Goal: Task Accomplishment & Management: Manage account settings

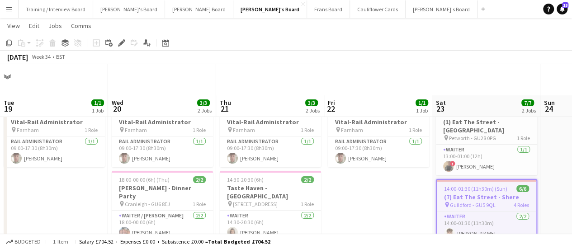
scroll to position [0, 226]
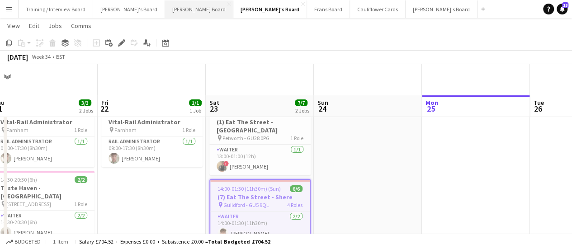
click at [165, 13] on button "[PERSON_NAME] Board Close" at bounding box center [199, 9] width 68 height 18
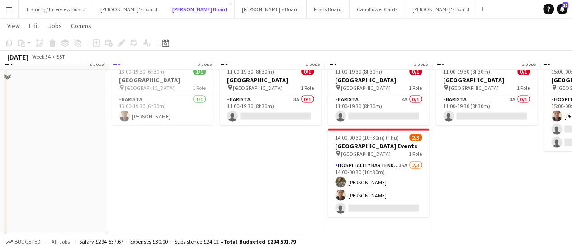
scroll to position [893, 0]
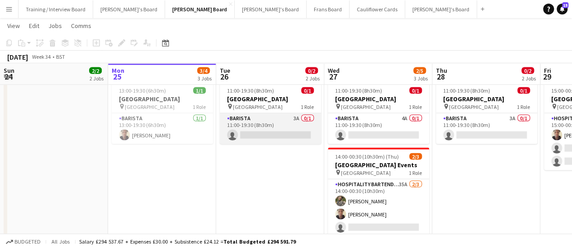
click at [296, 126] on app-card-role "Barista 3A 0/1 11:00-19:30 (8h30m) single-neutral-actions" at bounding box center [270, 128] width 101 height 31
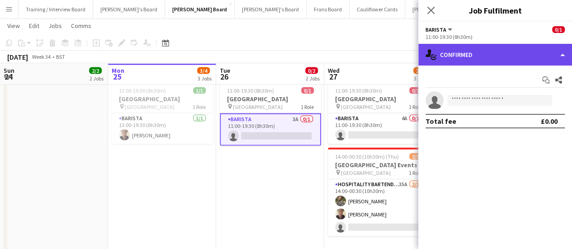
click at [521, 57] on div "single-neutral-actions-check-2 Confirmed" at bounding box center [495, 55] width 154 height 22
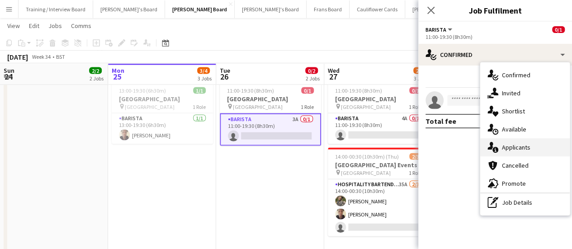
click at [534, 152] on div "single-neutral-actions-information Applicants" at bounding box center [525, 147] width 90 height 18
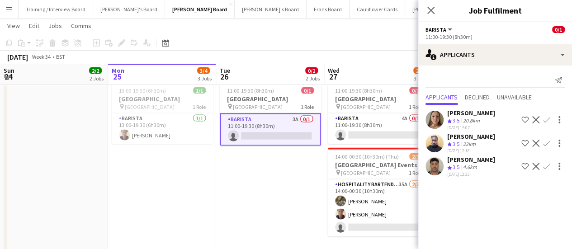
click at [477, 122] on div "20.8km" at bounding box center [471, 121] width 20 height 8
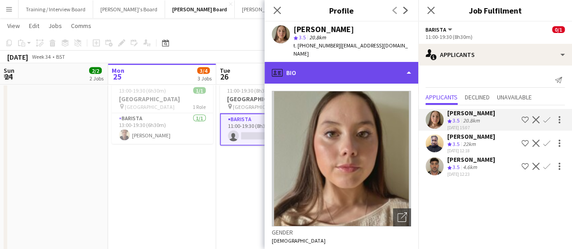
click at [402, 67] on div "profile Bio" at bounding box center [341, 73] width 154 height 22
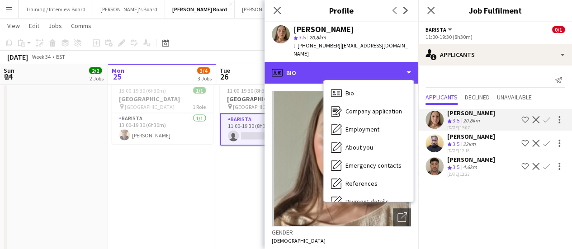
scroll to position [121, 0]
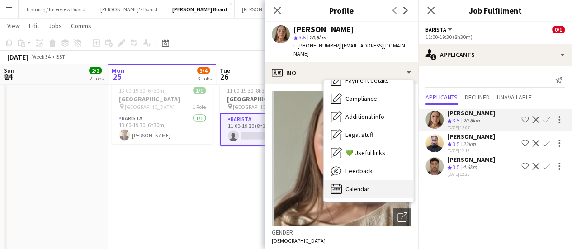
click at [369, 181] on div "Calendar Calendar" at bounding box center [369, 189] width 90 height 18
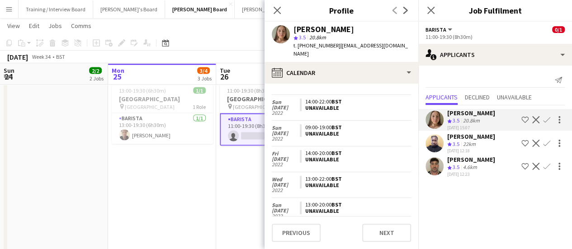
scroll to position [1268, 0]
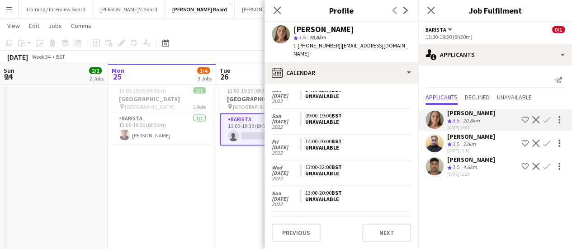
click at [240, 173] on app-date-cell "11:00-19:30 (8h30m) 0/1 [GEOGRAPHIC_DATA] pin [GEOGRAPHIC_DATA] 1 Role Barista …" at bounding box center [270, 175] width 108 height 194
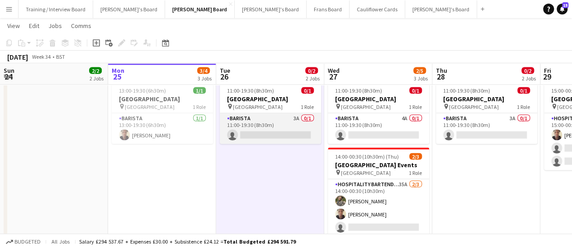
click at [261, 133] on app-card-role "Barista 3A 0/1 11:00-19:30 (8h30m) single-neutral-actions" at bounding box center [270, 128] width 101 height 31
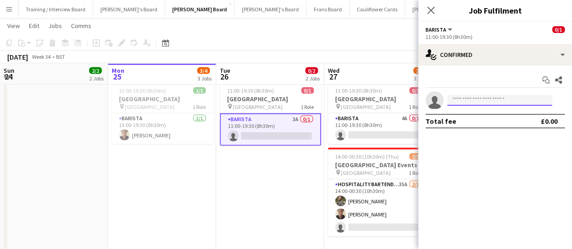
click at [470, 99] on input at bounding box center [499, 100] width 105 height 11
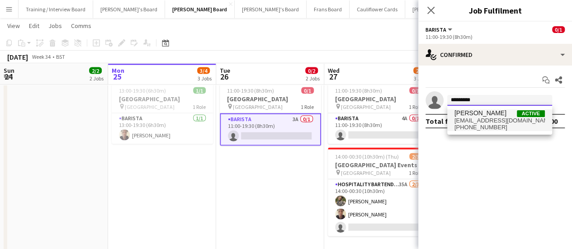
type input "*********"
click at [469, 117] on span "[EMAIL_ADDRESS][DOMAIN_NAME]" at bounding box center [499, 120] width 90 height 7
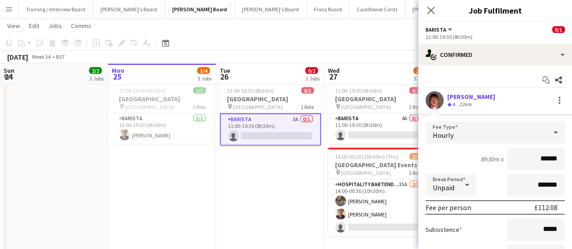
click at [454, 104] on span "4" at bounding box center [454, 104] width 3 height 7
click at [468, 101] on div "22km" at bounding box center [465, 105] width 16 height 8
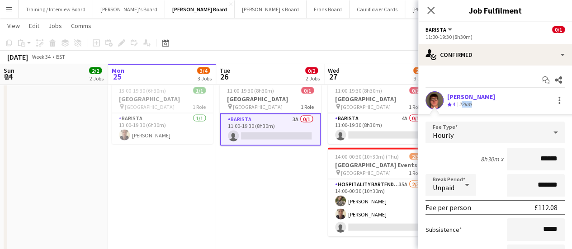
click at [252, 170] on app-date-cell "11:00-19:30 (8h30m) 0/1 [GEOGRAPHIC_DATA] pin [GEOGRAPHIC_DATA] 1 Role Barista …" at bounding box center [270, 175] width 108 height 194
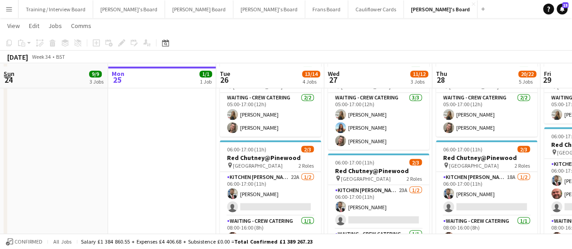
scroll to position [754, 0]
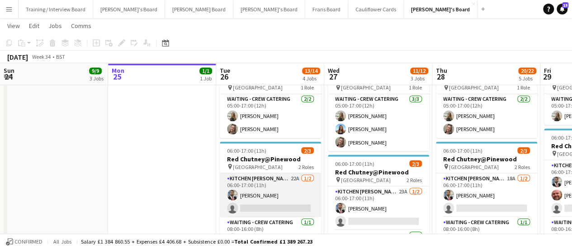
click at [247, 192] on app-card-role "Kitchen [PERSON_NAME] 22A [DATE] 06:00-17:00 (11h) [PERSON_NAME] single-neutral…" at bounding box center [270, 195] width 101 height 44
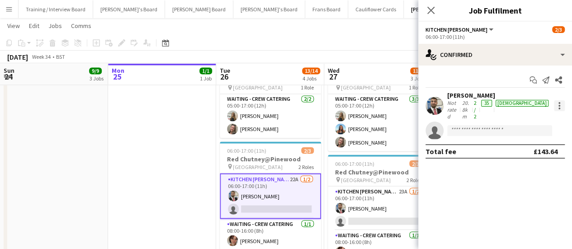
click at [561, 101] on div at bounding box center [559, 105] width 11 height 11
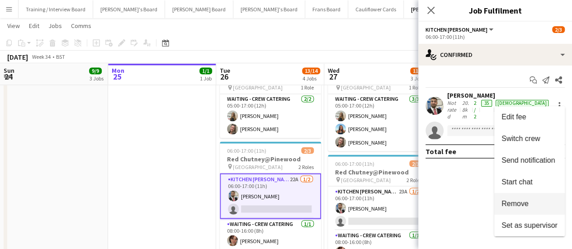
click at [523, 214] on button "Remove" at bounding box center [529, 204] width 71 height 22
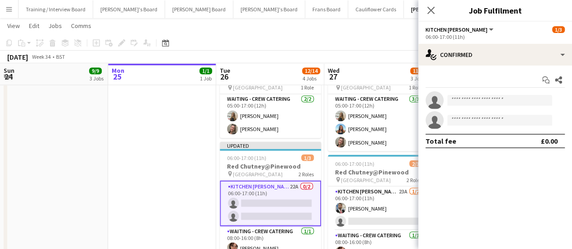
click at [152, 171] on app-date-cell at bounding box center [162, 182] width 108 height 247
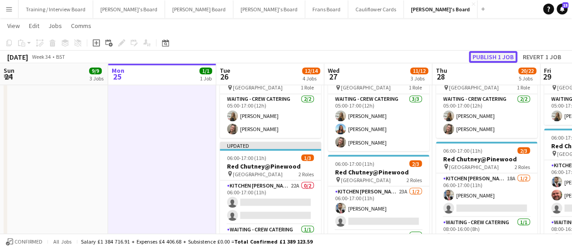
click at [498, 53] on button "Publish 1 job" at bounding box center [493, 57] width 48 height 12
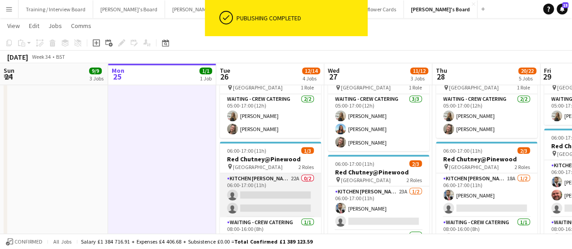
click at [272, 179] on app-card-role "Kitchen [PERSON_NAME] 22A 0/2 06:00-17:00 (11h) single-neutral-actions single-n…" at bounding box center [270, 195] width 101 height 44
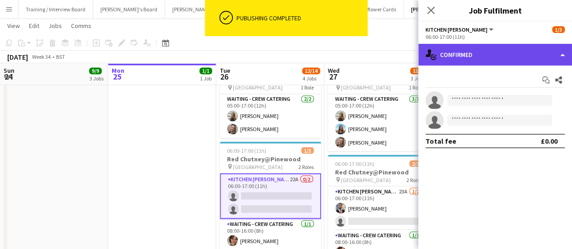
click at [464, 56] on div "single-neutral-actions-check-2 Confirmed" at bounding box center [495, 55] width 154 height 22
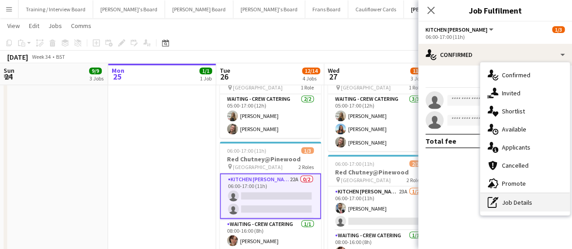
click at [504, 199] on div "pen-write Job Details" at bounding box center [525, 202] width 90 height 18
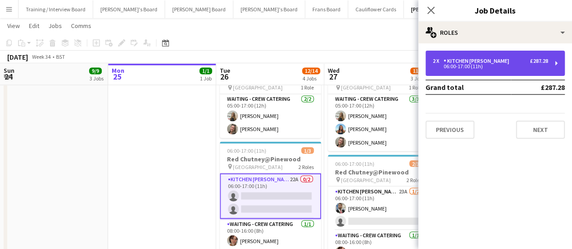
click at [482, 74] on div "2 x Kitchen [PERSON_NAME] £287.28 06:00-17:00 (11h)" at bounding box center [494, 63] width 139 height 25
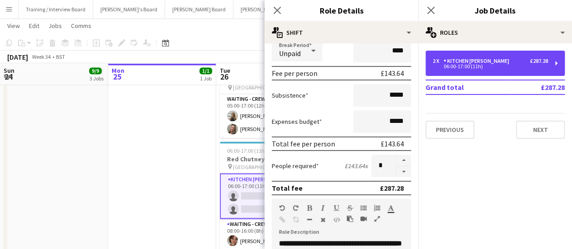
scroll to position [120, 0]
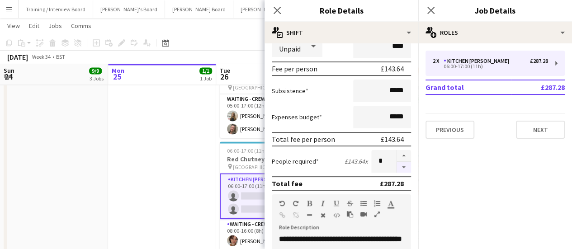
click at [396, 165] on button "button" at bounding box center [403, 167] width 14 height 11
type input "*"
click at [176, 143] on app-date-cell at bounding box center [162, 182] width 108 height 247
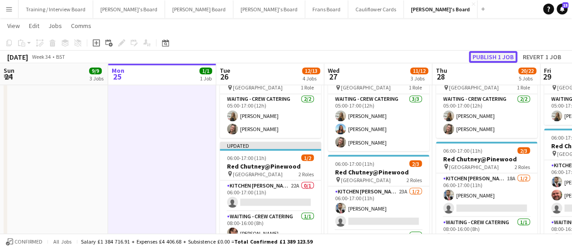
click at [501, 57] on button "Publish 1 job" at bounding box center [493, 57] width 48 height 12
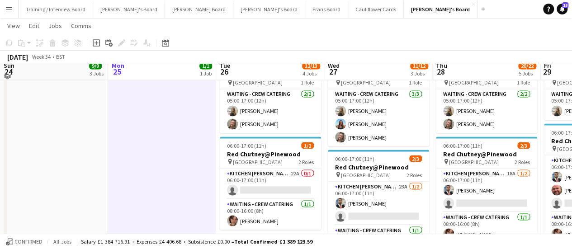
scroll to position [867, 0]
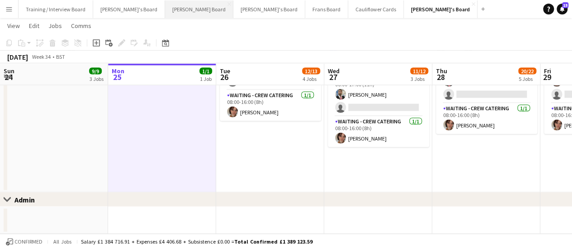
click at [165, 16] on button "[PERSON_NAME] Board Close" at bounding box center [199, 9] width 68 height 18
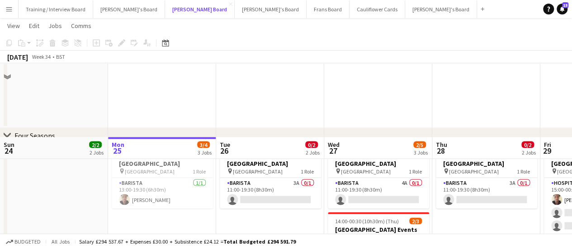
scroll to position [902, 0]
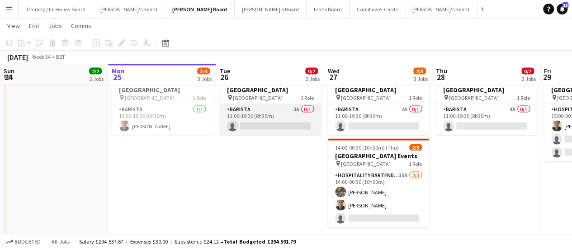
click at [277, 110] on app-card-role "Barista 3A 0/1 11:00-19:30 (8h30m) single-neutral-actions" at bounding box center [270, 119] width 101 height 31
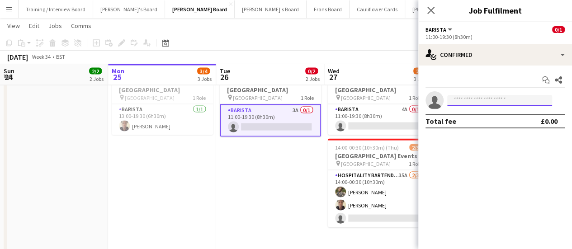
click at [504, 99] on input at bounding box center [499, 100] width 105 height 11
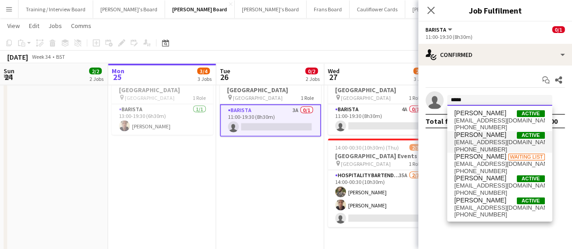
type input "*****"
click at [483, 141] on span "[EMAIL_ADDRESS][DOMAIN_NAME]" at bounding box center [499, 142] width 90 height 7
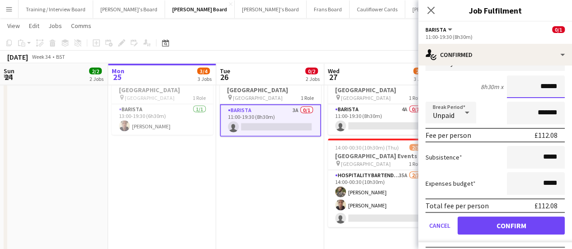
scroll to position [76, 0]
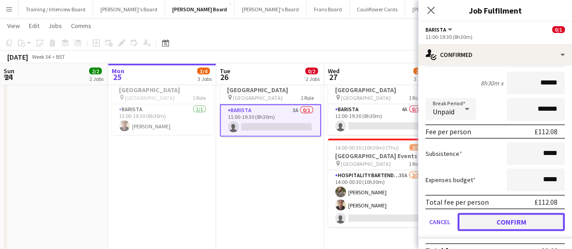
click at [507, 224] on button "Confirm" at bounding box center [510, 222] width 107 height 18
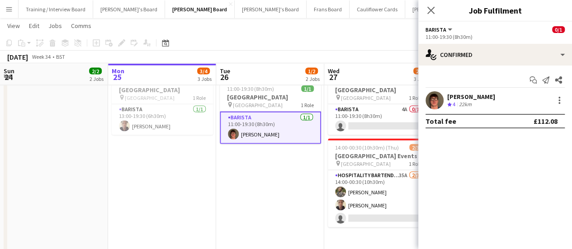
scroll to position [0, 0]
click at [300, 130] on app-card-role "Barista [DATE] 11:00-19:30 (8h30m) [PERSON_NAME]" at bounding box center [270, 128] width 101 height 33
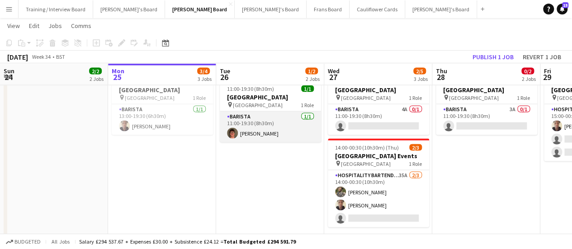
click at [300, 130] on app-card-role "Barista [DATE] 11:00-19:30 (8h30m) [PERSON_NAME]" at bounding box center [270, 127] width 101 height 31
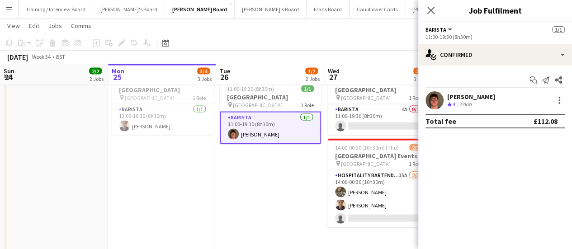
click at [272, 127] on app-card-role "Barista [DATE] 11:00-19:30 (8h30m) [PERSON_NAME]" at bounding box center [270, 128] width 101 height 33
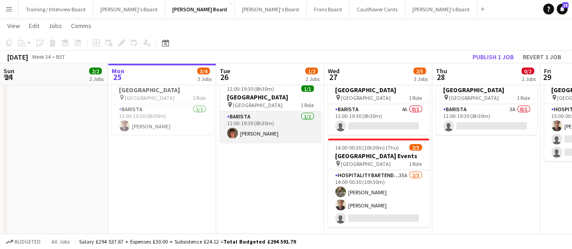
click at [259, 128] on app-card-role "Barista [DATE] 11:00-19:30 (8h30m) [PERSON_NAME]" at bounding box center [270, 127] width 101 height 31
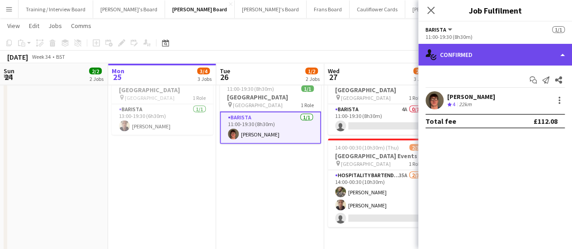
click at [488, 61] on div "single-neutral-actions-check-2 Confirmed" at bounding box center [495, 55] width 154 height 22
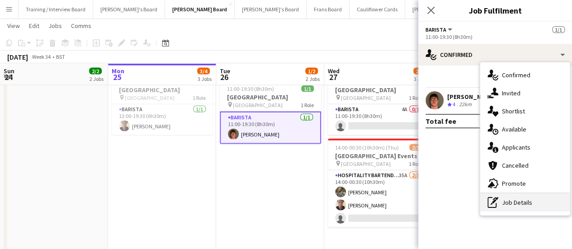
click at [510, 199] on div "pen-write Job Details" at bounding box center [525, 202] width 90 height 18
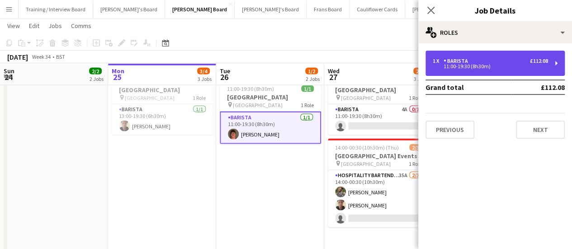
click at [456, 54] on div "1 x Barista £112.08 11:00-19:30 (8h30m)" at bounding box center [494, 63] width 139 height 25
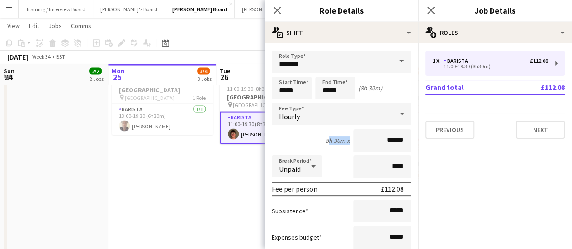
drag, startPoint x: 410, startPoint y: 104, endPoint x: 405, endPoint y: 135, distance: 31.1
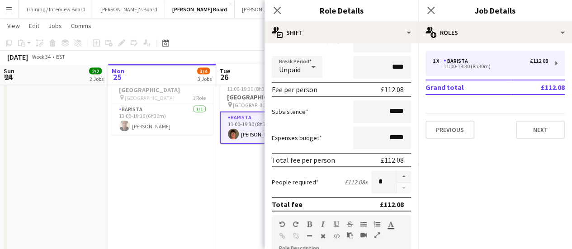
scroll to position [101, 0]
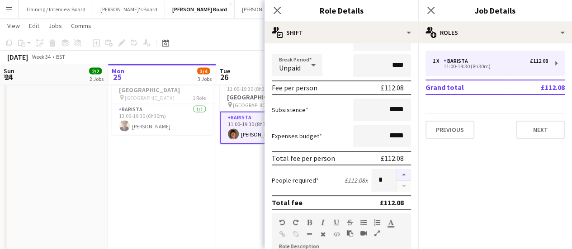
click at [396, 172] on button "button" at bounding box center [403, 175] width 14 height 12
type input "*"
click at [216, 176] on app-date-cell "13:00-19:30 (6h30m) 1/1 [GEOGRAPHIC_DATA] pin [GEOGRAPHIC_DATA] 1 Role Barista …" at bounding box center [162, 166] width 108 height 194
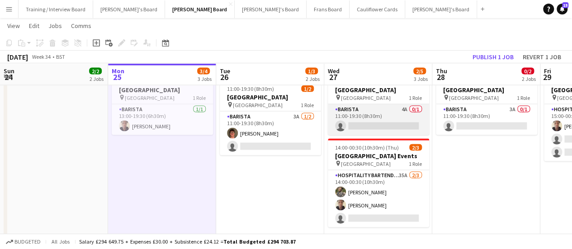
drag, startPoint x: 407, startPoint y: 122, endPoint x: 375, endPoint y: 123, distance: 31.7
click at [375, 123] on app-card-role "Barista 4A 0/1 11:00-19:30 (8h30m) single-neutral-actions" at bounding box center [378, 119] width 101 height 31
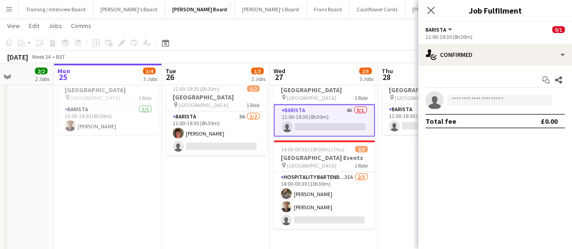
scroll to position [0, 281]
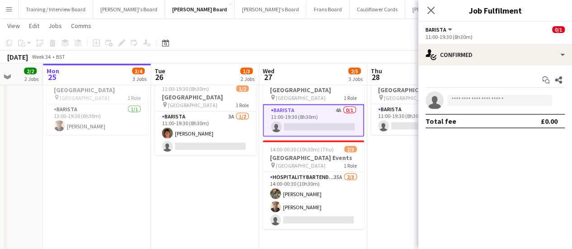
drag, startPoint x: 305, startPoint y: 188, endPoint x: 240, endPoint y: 195, distance: 65.5
click at [411, 115] on app-card-role "Barista 3A 0/1 11:00-19:30 (8h30m) single-neutral-actions" at bounding box center [421, 119] width 101 height 31
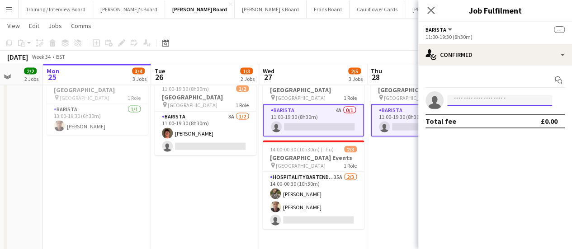
drag, startPoint x: 491, startPoint y: 107, endPoint x: 498, endPoint y: 104, distance: 7.1
drag, startPoint x: 498, startPoint y: 104, endPoint x: 507, endPoint y: 98, distance: 11.2
click at [507, 98] on input at bounding box center [499, 100] width 105 height 11
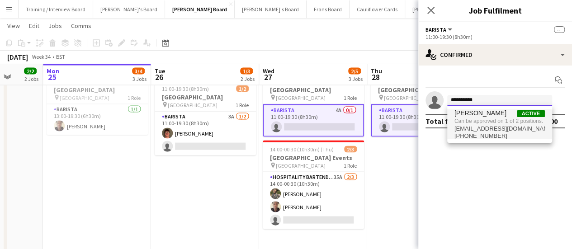
type input "**********"
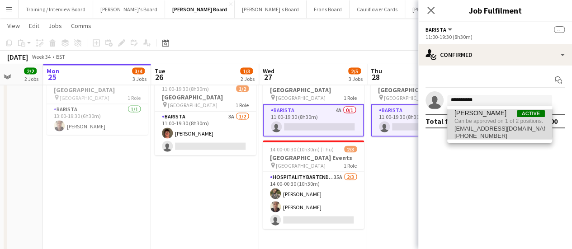
click at [494, 121] on span "Can be approved on 1 of 2 positions." at bounding box center [499, 121] width 90 height 8
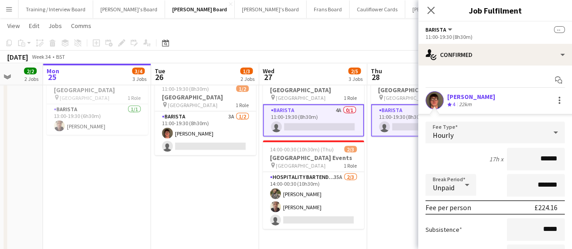
scroll to position [68, 0]
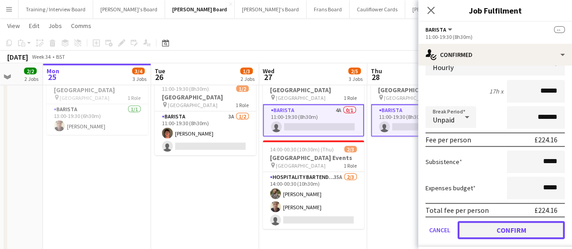
click at [510, 231] on button "Confirm" at bounding box center [510, 230] width 107 height 18
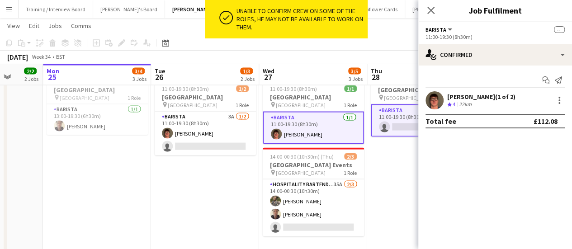
scroll to position [0, 0]
drag, startPoint x: 397, startPoint y: 130, endPoint x: 374, endPoint y: 174, distance: 49.8
click at [374, 174] on app-date-cell "11:00-19:30 (8h30m) 0/1 [GEOGRAPHIC_DATA] pin [GEOGRAPHIC_DATA] 1 Role Barista …" at bounding box center [421, 166] width 108 height 194
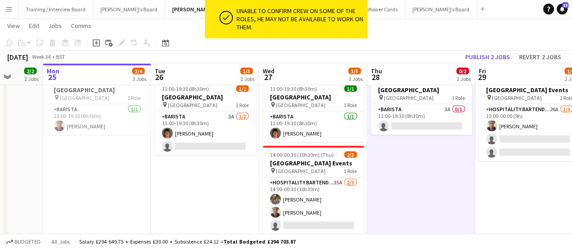
scroll to position [0, 281]
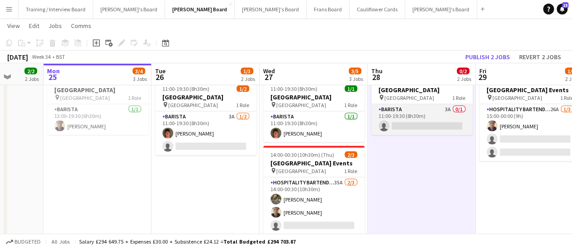
click at [401, 121] on app-card-role "Barista 3A 0/1 11:00-19:30 (8h30m) single-neutral-actions" at bounding box center [421, 119] width 101 height 31
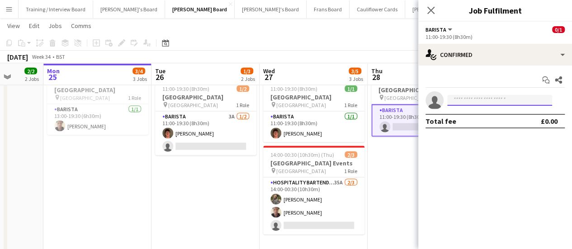
click at [517, 98] on input at bounding box center [499, 100] width 105 height 11
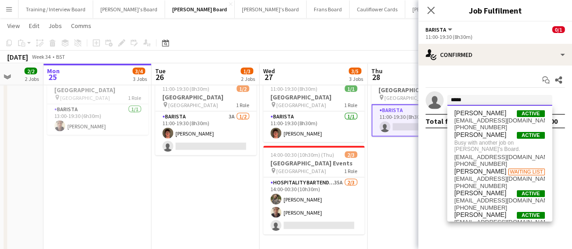
type input "*****"
click at [404, 177] on app-date-cell "11:00-19:30 (8h30m) 0/1 [GEOGRAPHIC_DATA] pin [GEOGRAPHIC_DATA] 1 Role Barista …" at bounding box center [422, 166] width 108 height 194
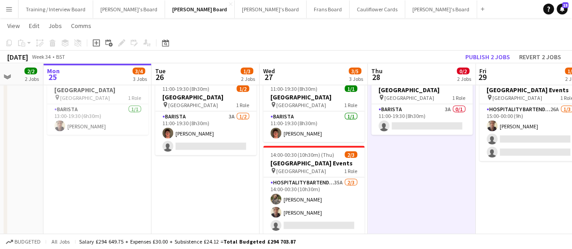
drag, startPoint x: 336, startPoint y: 5, endPoint x: 521, endPoint y: 186, distance: 258.3
drag, startPoint x: 521, startPoint y: 186, endPoint x: 405, endPoint y: 198, distance: 116.8
drag, startPoint x: 405, startPoint y: 198, endPoint x: 363, endPoint y: 8, distance: 193.8
drag, startPoint x: 363, startPoint y: 8, endPoint x: 545, endPoint y: 185, distance: 253.2
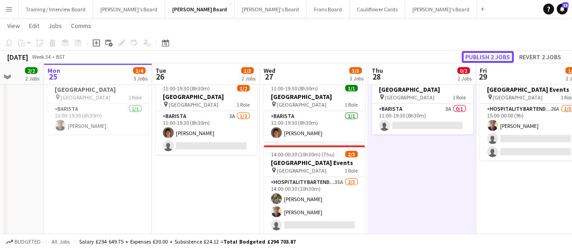
click at [498, 59] on button "Publish 2 jobs" at bounding box center [488, 57] width 52 height 12
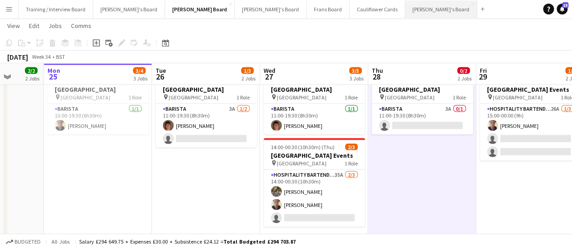
click at [405, 17] on button "[PERSON_NAME]'s Board Close" at bounding box center [441, 9] width 72 height 18
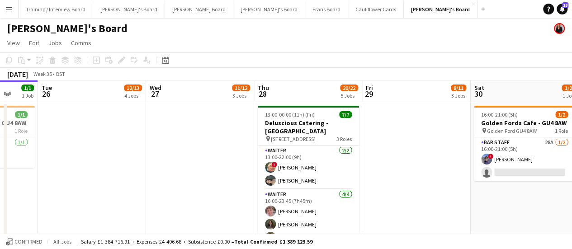
scroll to position [0, 393]
drag, startPoint x: 372, startPoint y: 142, endPoint x: 194, endPoint y: 130, distance: 177.6
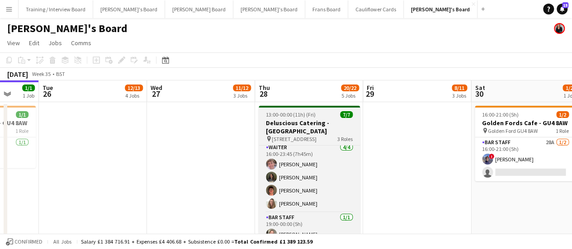
scroll to position [48, 0]
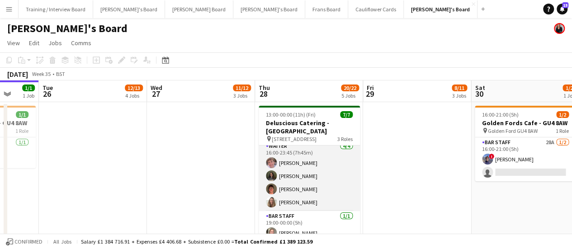
click at [292, 188] on app-card-role "Waiter [DATE] 16:00-23:45 (7h45m) [PERSON_NAME] [PERSON_NAME] [PERSON_NAME] [PE…" at bounding box center [309, 176] width 101 height 70
click at [306, 190] on app-card-role "Waiter [DATE] 16:00-23:45 (7h45m) [PERSON_NAME] [PERSON_NAME] [PERSON_NAME] [PE…" at bounding box center [309, 176] width 101 height 70
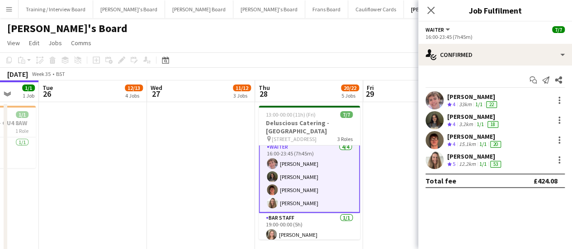
scroll to position [49, 0]
click at [556, 141] on div at bounding box center [559, 140] width 11 height 11
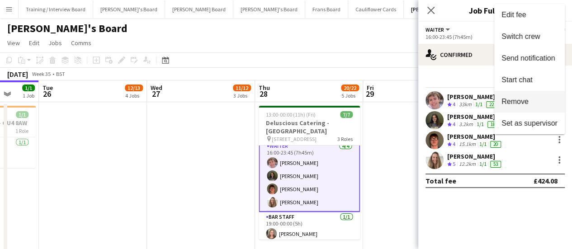
click at [518, 99] on span "Remove" at bounding box center [514, 102] width 27 height 8
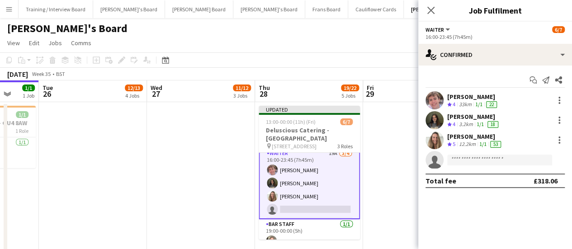
click at [396, 153] on app-date-cell at bounding box center [417, 186] width 108 height 168
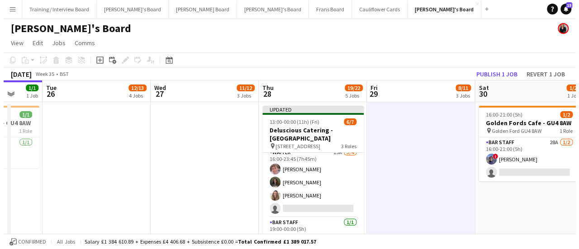
scroll to position [48, 0]
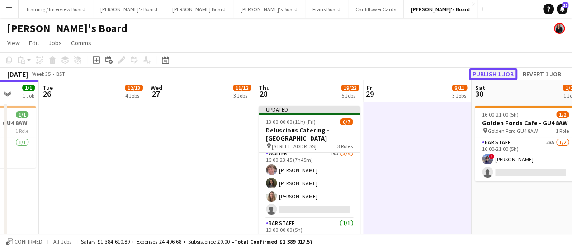
click at [501, 73] on button "Publish 1 job" at bounding box center [493, 74] width 48 height 12
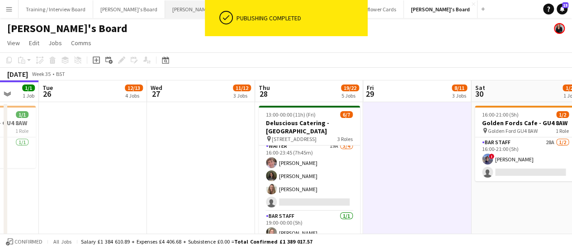
click at [165, 12] on button "[PERSON_NAME] Board Close" at bounding box center [199, 9] width 68 height 18
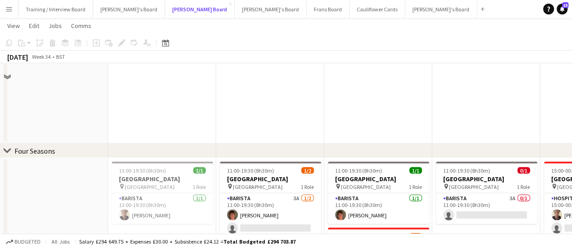
scroll to position [867, 0]
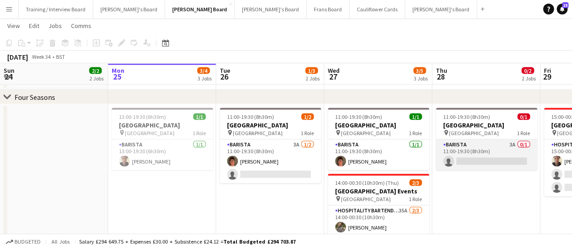
click at [481, 161] on app-card-role "Barista 3A 0/1 11:00-19:30 (8h30m) single-neutral-actions" at bounding box center [486, 155] width 101 height 31
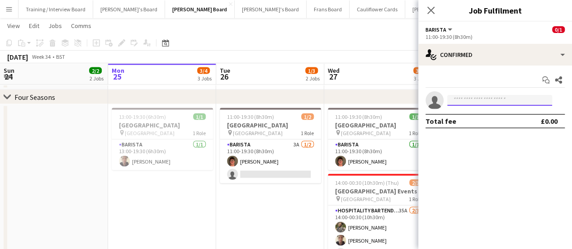
click at [471, 101] on input at bounding box center [499, 100] width 105 height 11
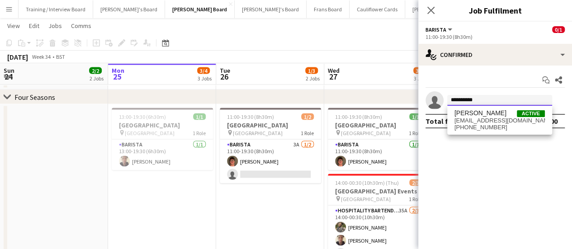
type input "**********"
click at [472, 107] on div "[PERSON_NAME] Active [EMAIL_ADDRESS][DOMAIN_NAME] [PHONE_NUMBER]" at bounding box center [499, 120] width 105 height 29
click at [473, 116] on span "[PERSON_NAME]" at bounding box center [480, 113] width 52 height 8
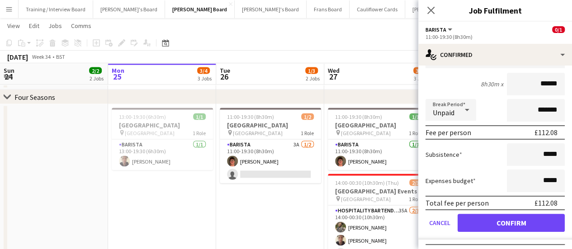
scroll to position [78, 0]
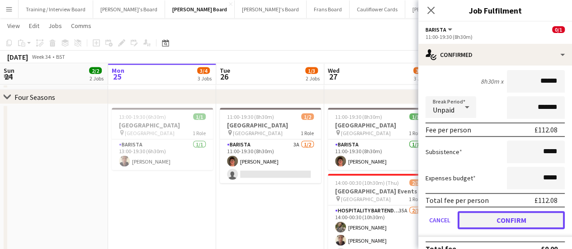
click at [497, 217] on button "Confirm" at bounding box center [510, 220] width 107 height 18
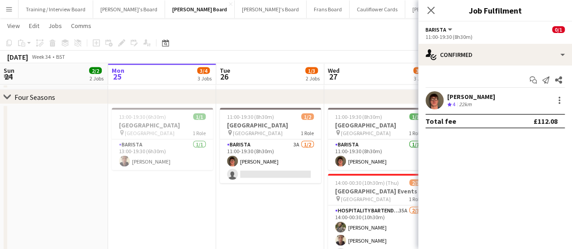
scroll to position [0, 0]
click at [287, 203] on app-date-cell "11:00-19:30 (8h30m) 1/2 [GEOGRAPHIC_DATA] pin [GEOGRAPHIC_DATA] 1 Role Barista …" at bounding box center [270, 201] width 108 height 194
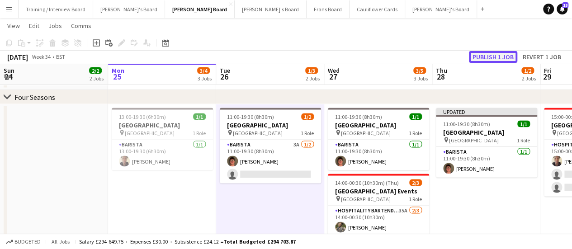
click at [495, 60] on button "Publish 1 job" at bounding box center [493, 57] width 48 height 12
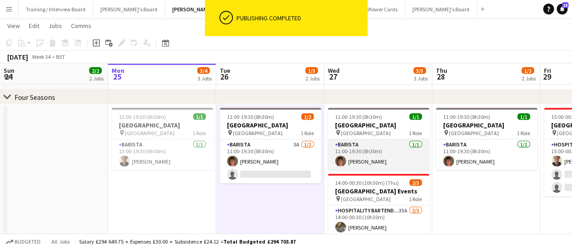
click at [387, 155] on app-card-role "Barista [DATE] 11:00-19:30 (8h30m) [PERSON_NAME]" at bounding box center [378, 155] width 101 height 31
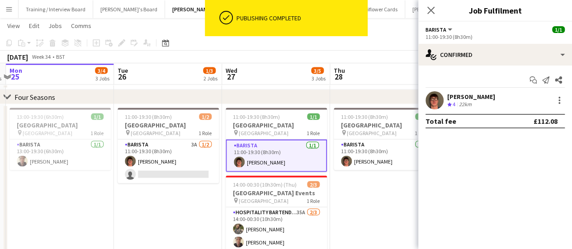
scroll to position [0, 320]
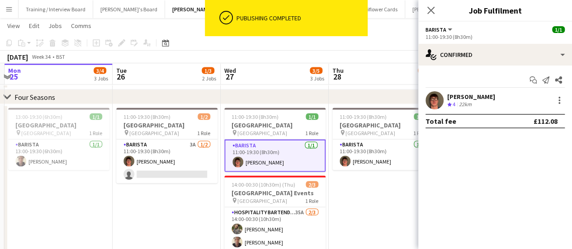
drag, startPoint x: 306, startPoint y: 196, endPoint x: 202, endPoint y: 199, distance: 103.6
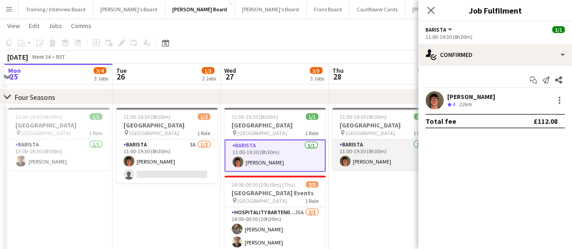
drag, startPoint x: 383, startPoint y: 160, endPoint x: 363, endPoint y: 162, distance: 19.6
click at [363, 162] on app-card-role "Barista [DATE] 11:00-19:30 (8h30m) [PERSON_NAME]" at bounding box center [382, 155] width 101 height 31
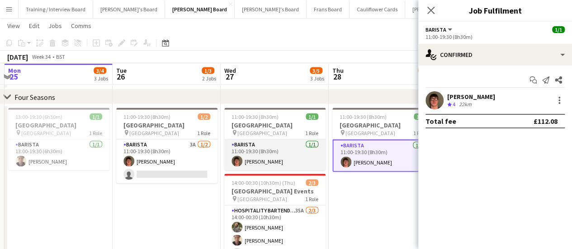
click at [303, 158] on app-card-role "Barista [DATE] 11:00-19:30 (8h30m) [PERSON_NAME]" at bounding box center [274, 155] width 101 height 31
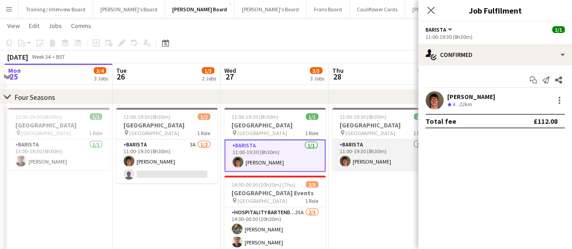
drag, startPoint x: 361, startPoint y: 157, endPoint x: 379, endPoint y: 160, distance: 18.0
click at [379, 160] on app-card-role "Barista [DATE] 11:00-19:30 (8h30m) [PERSON_NAME]" at bounding box center [382, 155] width 101 height 31
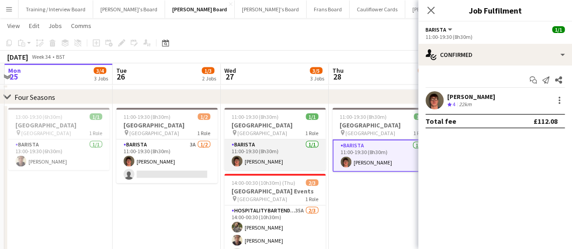
click at [280, 166] on app-card-role "Barista [DATE] 11:00-19:30 (8h30m) [PERSON_NAME]" at bounding box center [274, 155] width 101 height 31
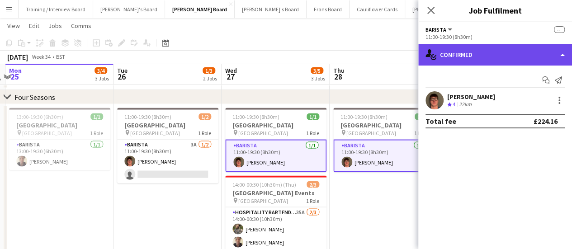
click at [531, 61] on div "single-neutral-actions-check-2 Confirmed" at bounding box center [495, 55] width 154 height 22
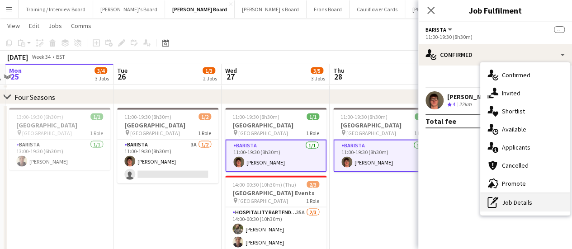
click at [539, 203] on div "pen-write Job Details" at bounding box center [525, 202] width 90 height 18
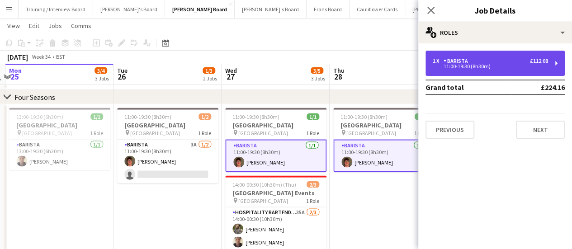
click at [456, 58] on div "Barista" at bounding box center [457, 61] width 28 height 6
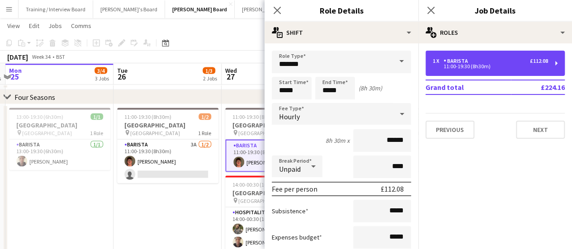
scroll to position [71, 0]
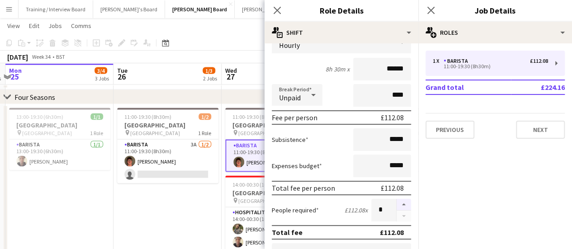
click at [396, 207] on button "button" at bounding box center [403, 205] width 14 height 12
type input "*"
click at [167, 201] on app-date-cell "11:00-19:30 (8h30m) 1/2 [GEOGRAPHIC_DATA] pin [GEOGRAPHIC_DATA] 1 Role Barista …" at bounding box center [167, 201] width 108 height 194
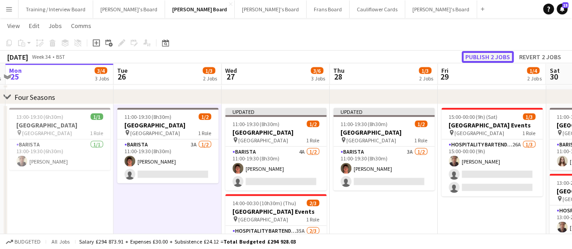
click at [483, 54] on button "Publish 2 jobs" at bounding box center [488, 57] width 52 height 12
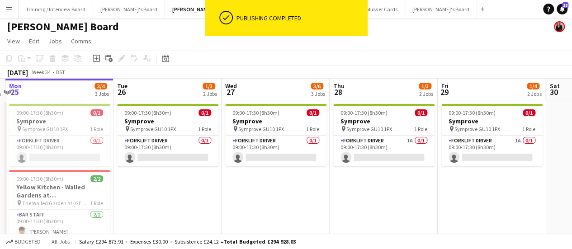
scroll to position [0, 0]
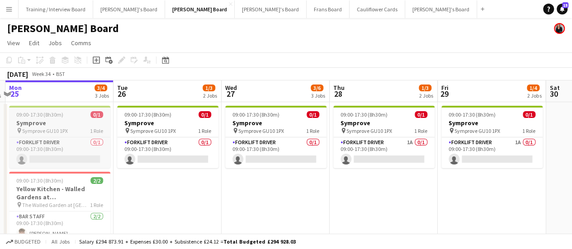
click at [62, 119] on h3 "Symprove" at bounding box center [59, 123] width 101 height 8
